Goal: Information Seeking & Learning: Find specific page/section

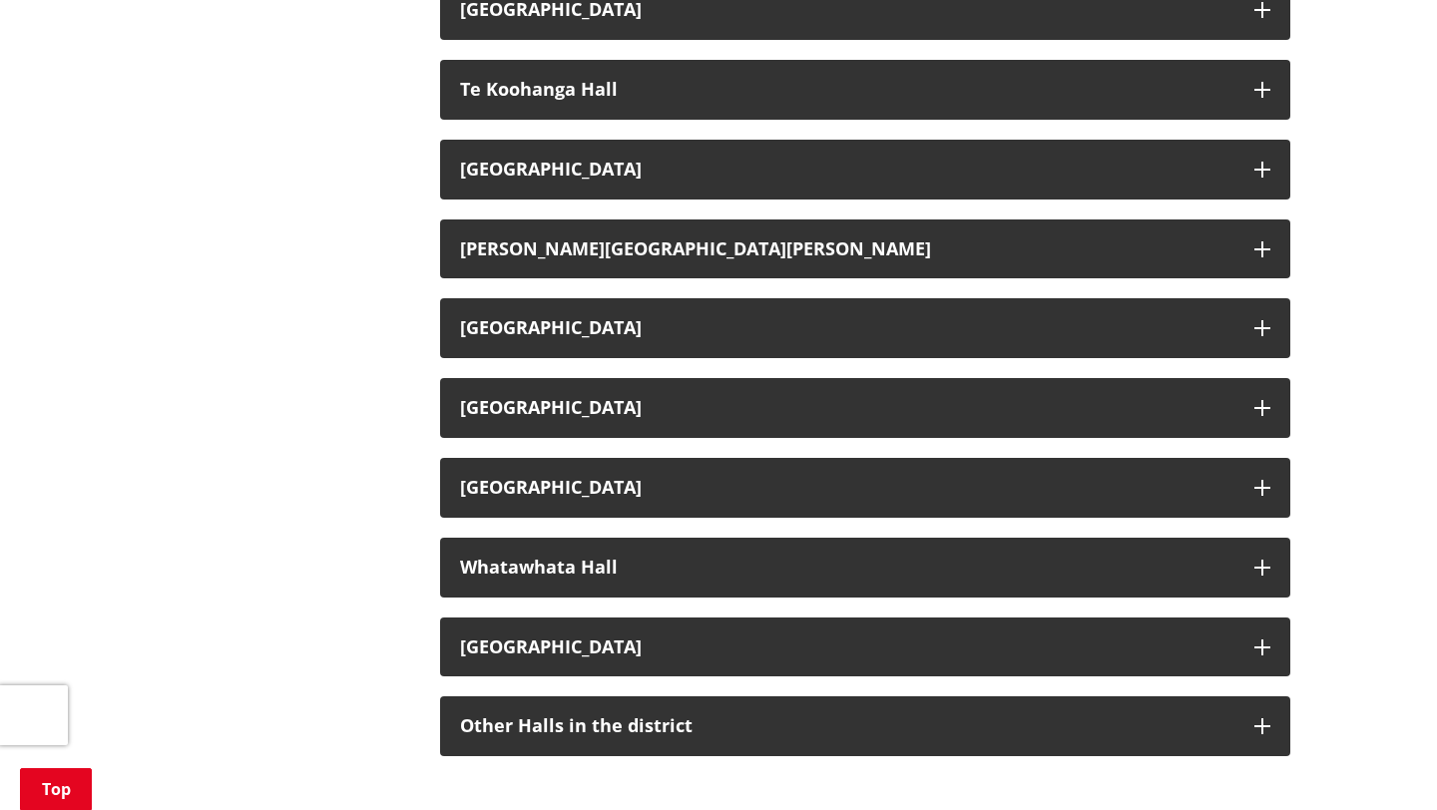
scroll to position [3311, 0]
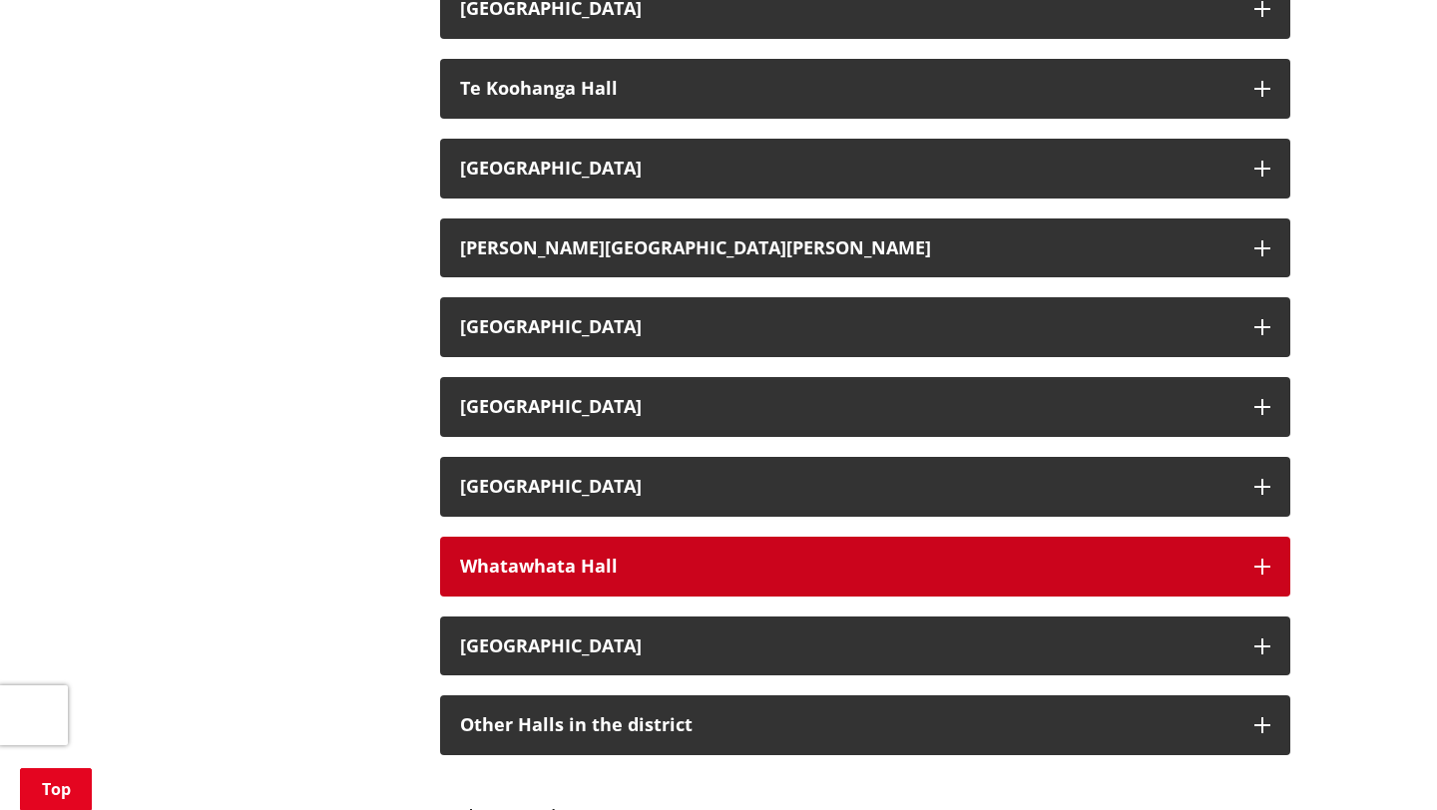
click at [575, 568] on div "Whatawhata Hall" at bounding box center [847, 567] width 774 height 20
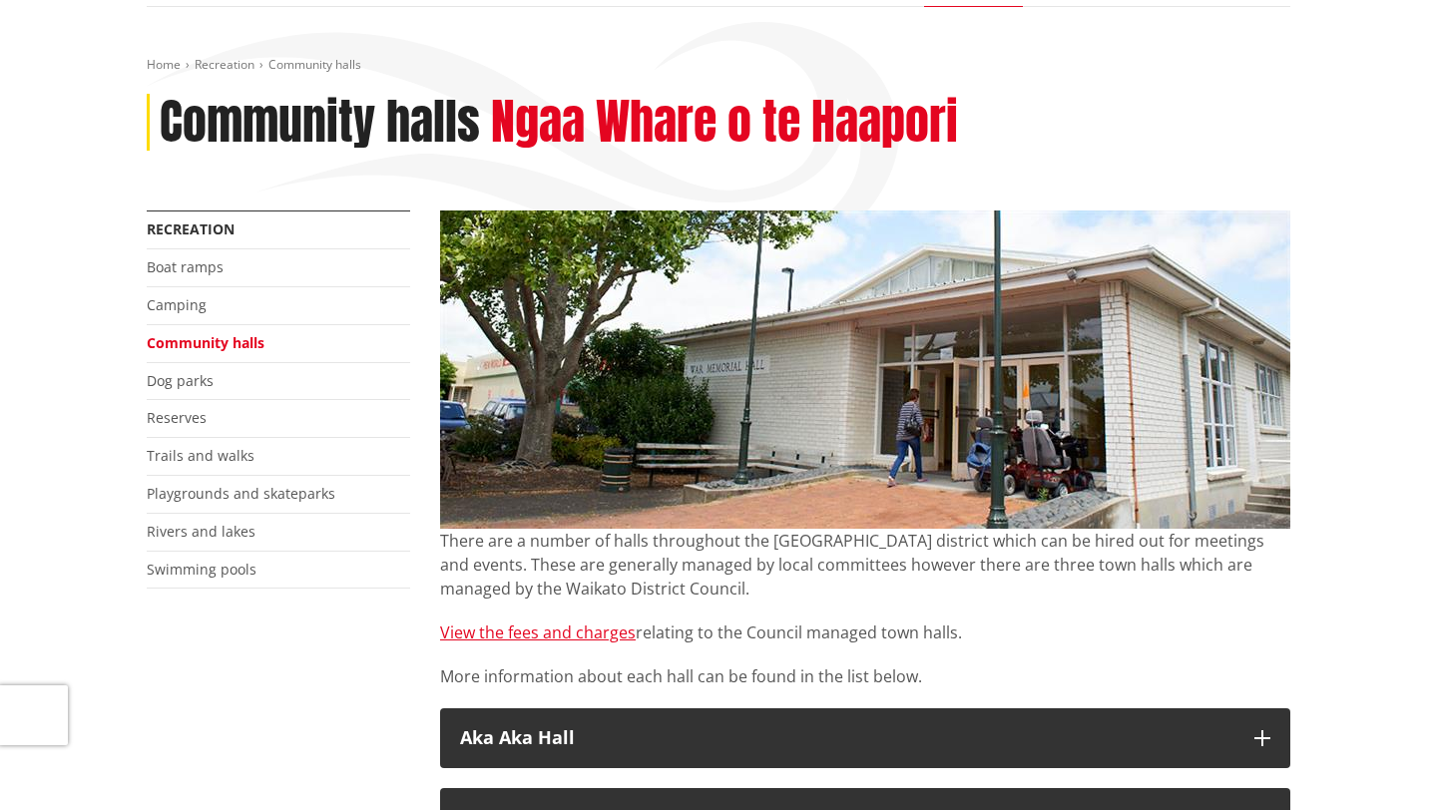
scroll to position [199, 0]
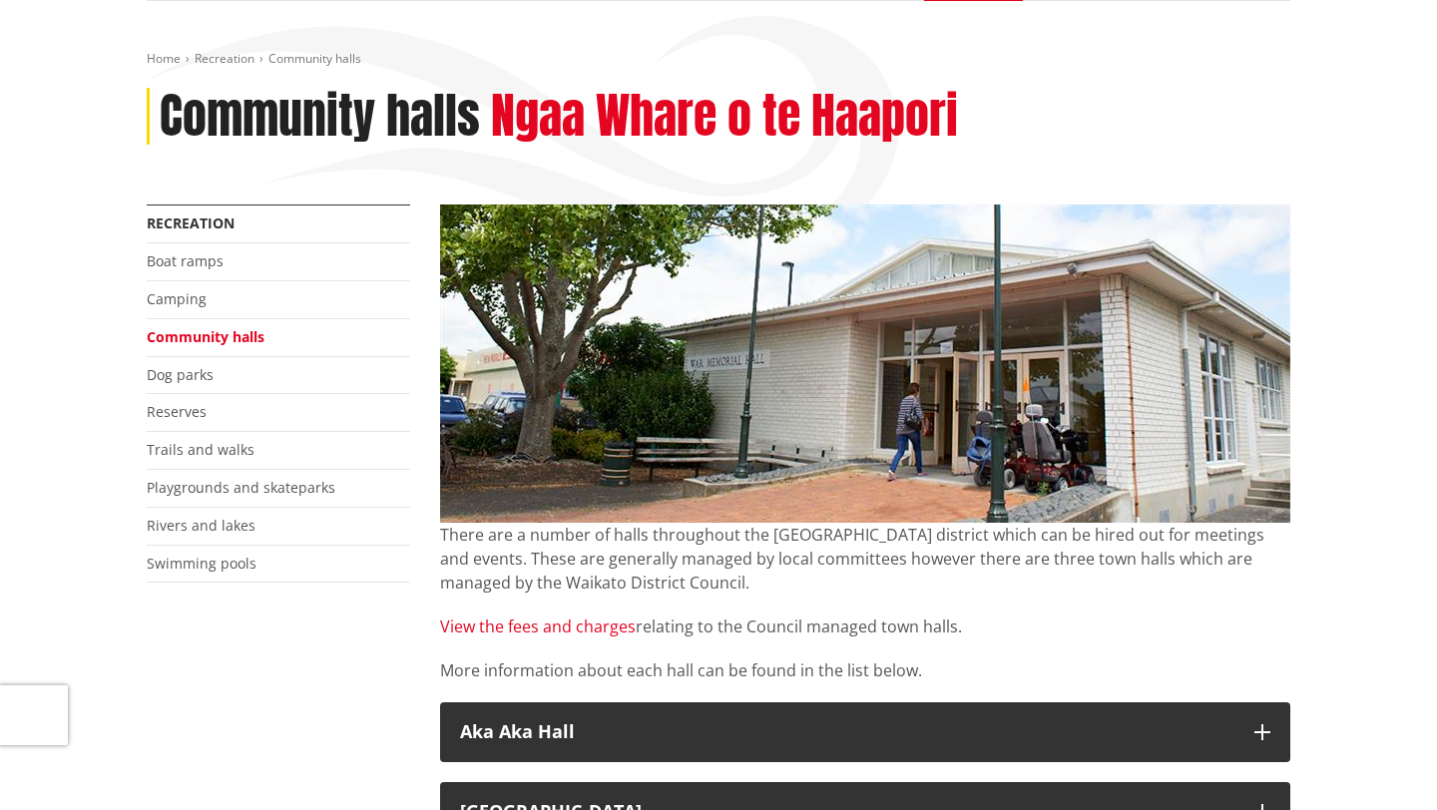
click at [602, 631] on link "View the fees and charges" at bounding box center [538, 627] width 196 height 22
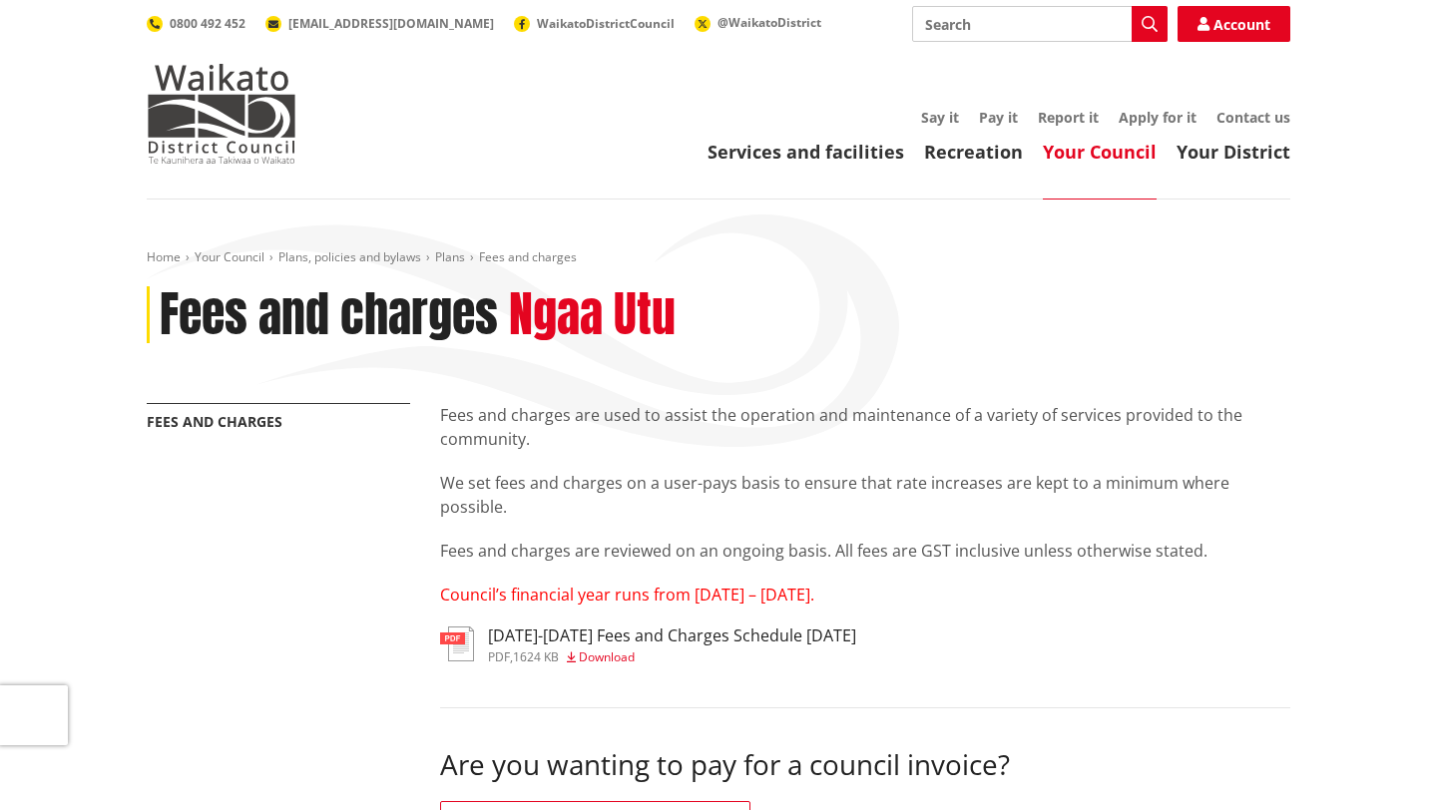
click at [652, 635] on h3 "[DATE]-[DATE] Fees and Charges Schedule [DATE]" at bounding box center [672, 636] width 368 height 19
